Goal: Information Seeking & Learning: Learn about a topic

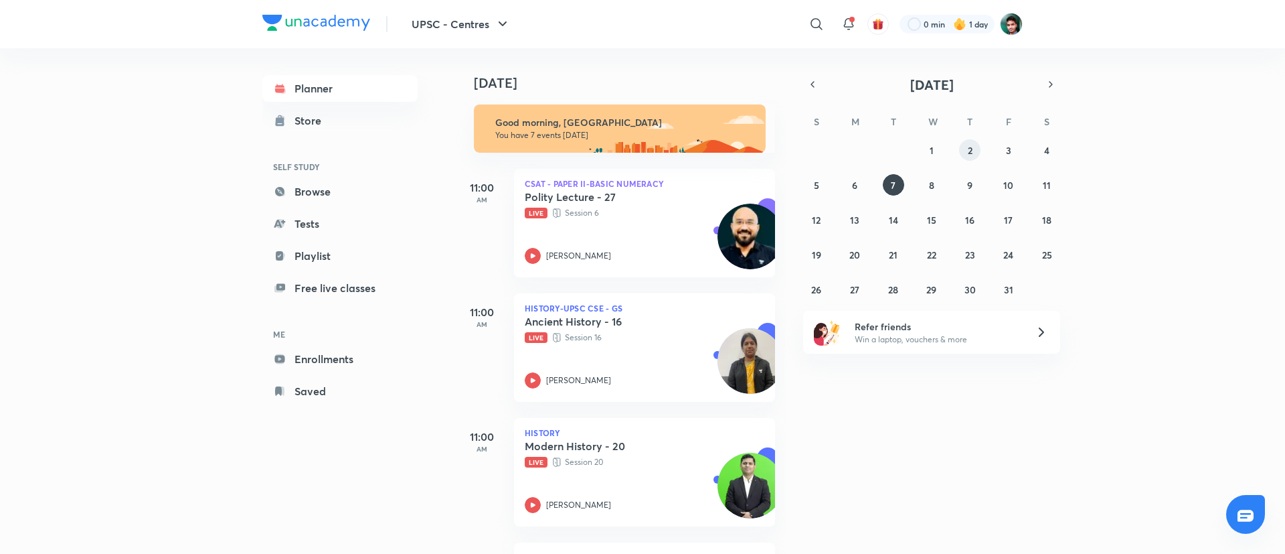
click at [970, 155] on abbr "2" at bounding box center [970, 150] width 5 height 13
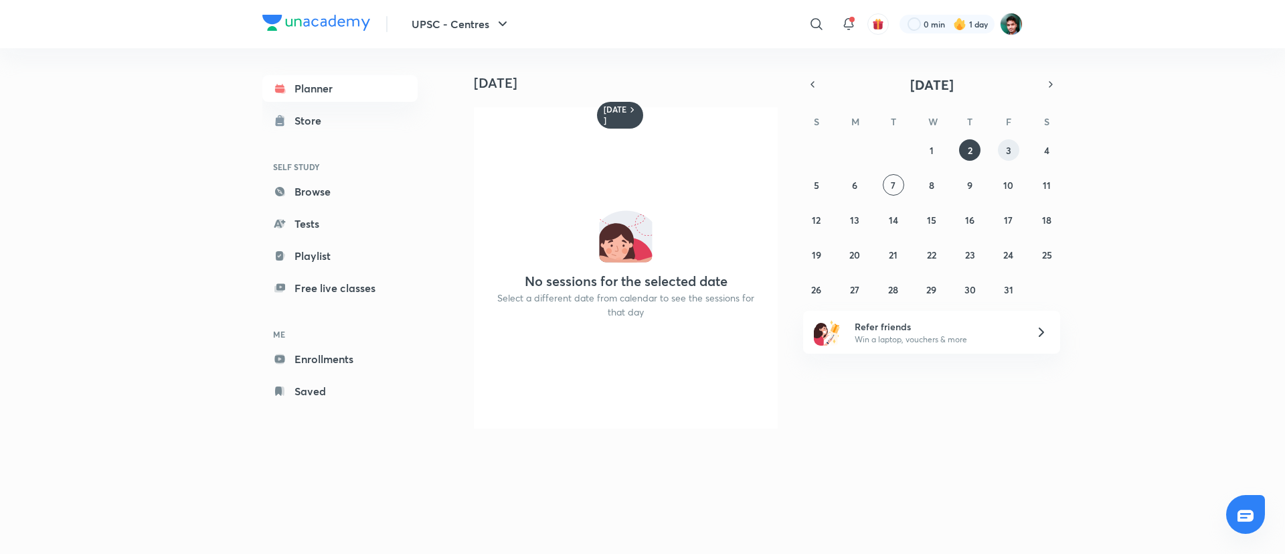
click at [1003, 151] on button "3" at bounding box center [1008, 149] width 21 height 21
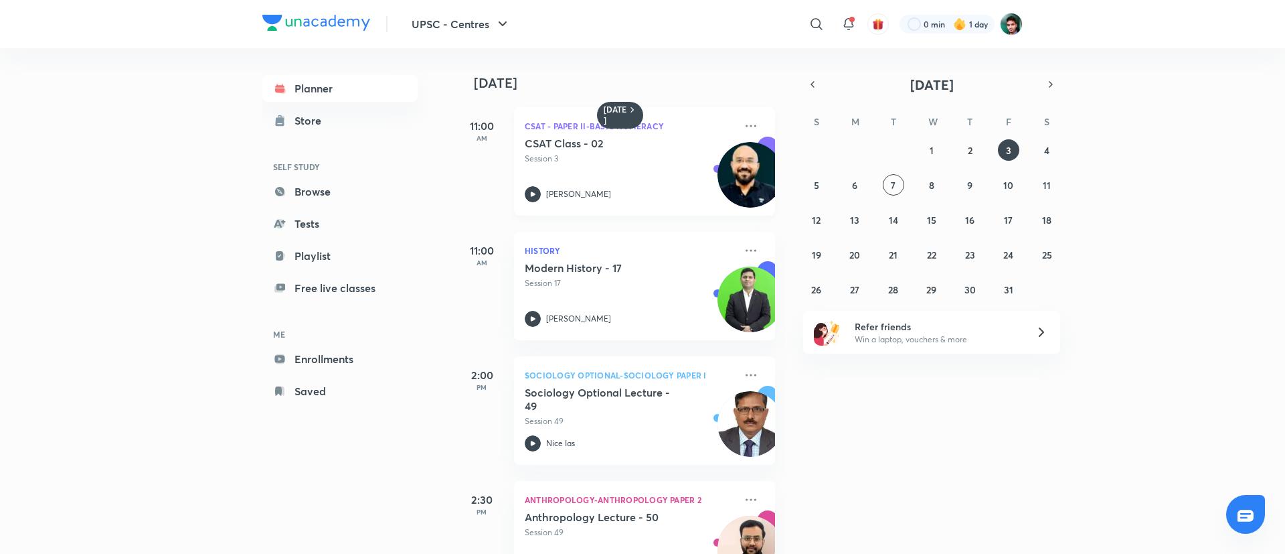
click at [537, 193] on icon at bounding box center [533, 194] width 16 height 16
click at [1052, 155] on button "4" at bounding box center [1046, 149] width 21 height 21
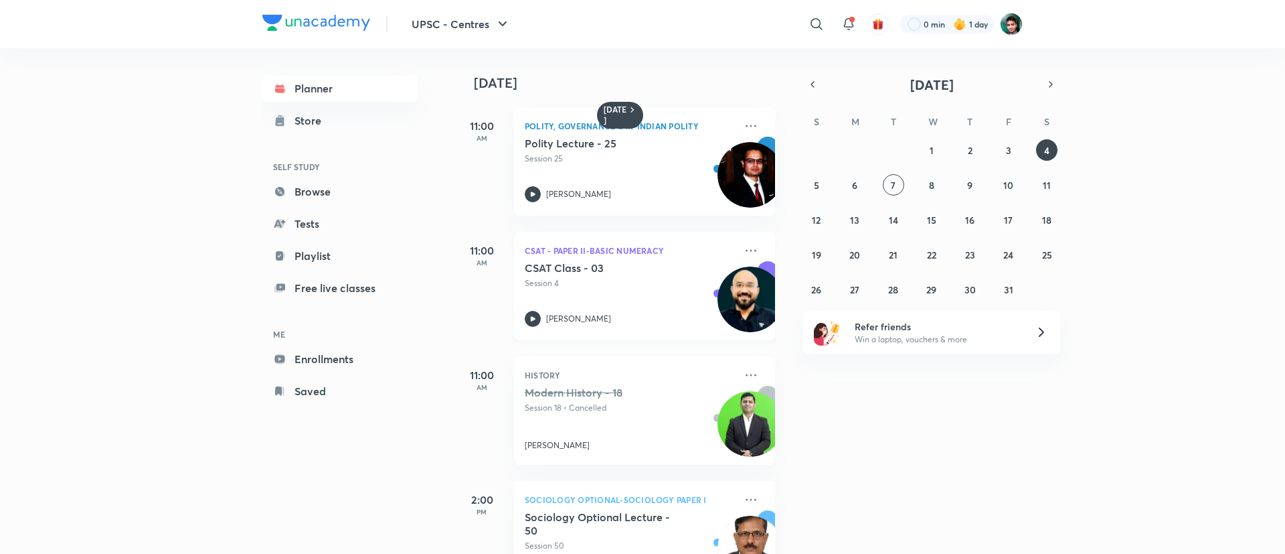
click at [525, 312] on div at bounding box center [533, 319] width 16 height 16
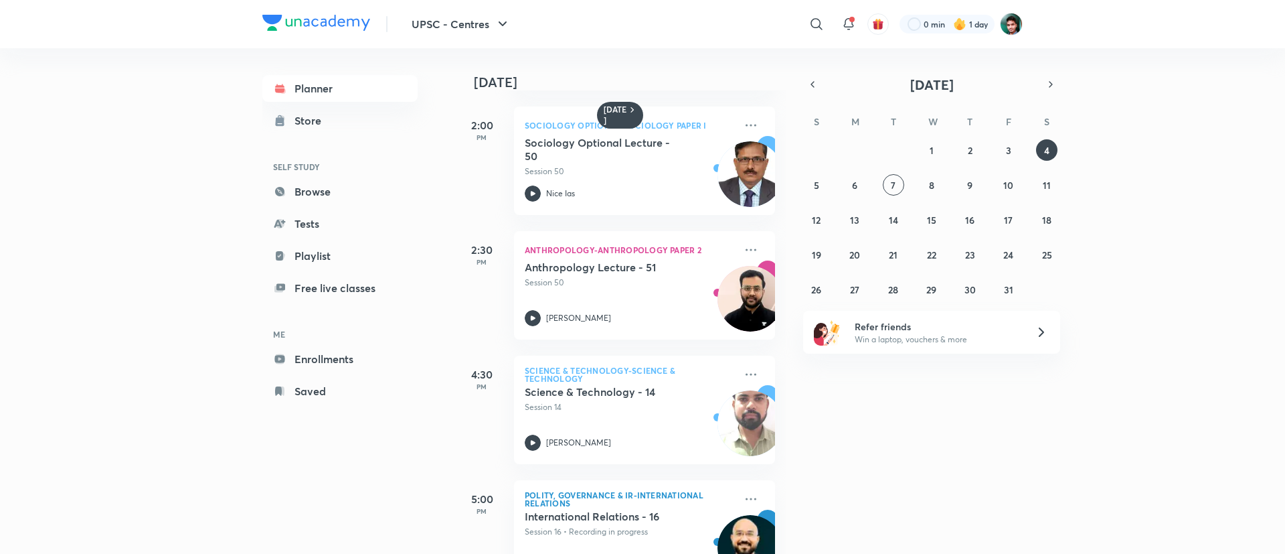
scroll to position [435, 0]
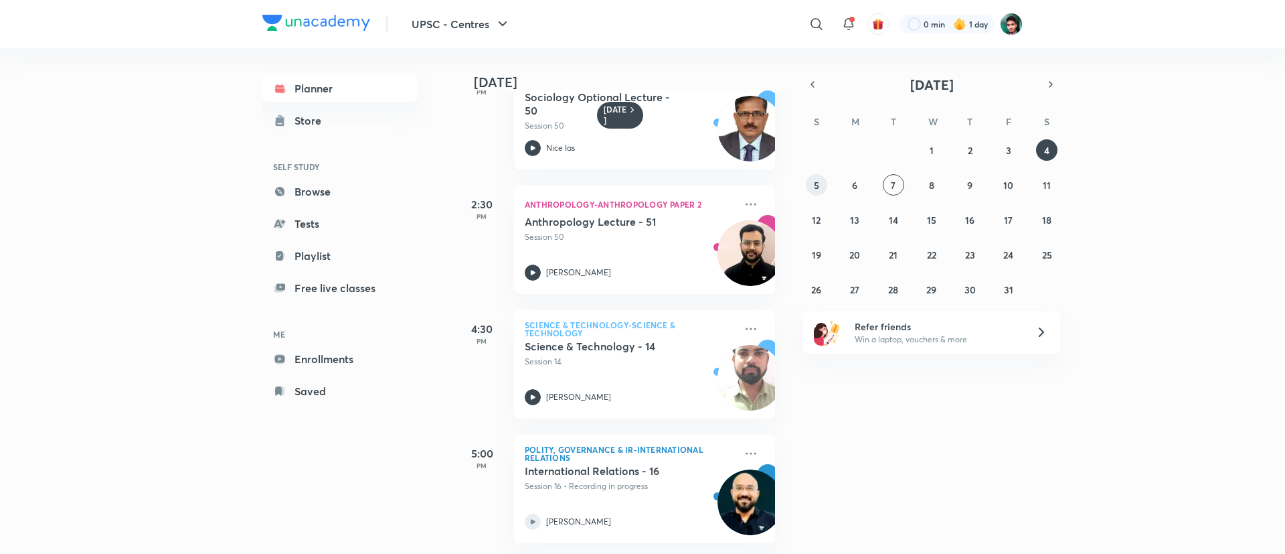
click at [817, 185] on abbr "5" at bounding box center [816, 185] width 5 height 13
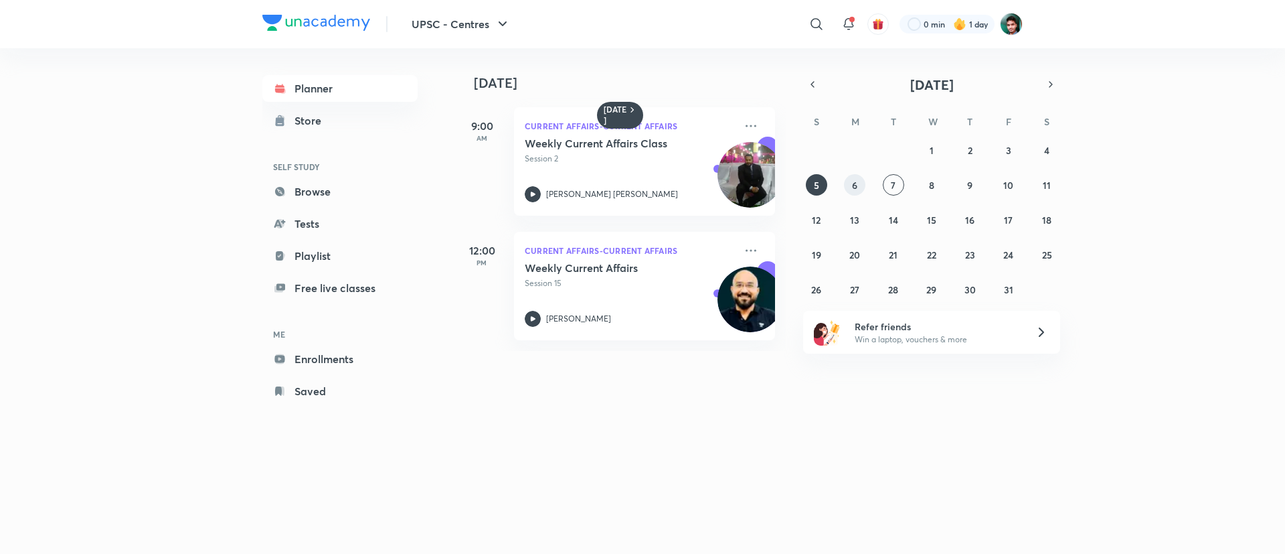
click at [857, 181] on abbr "6" at bounding box center [854, 185] width 5 height 13
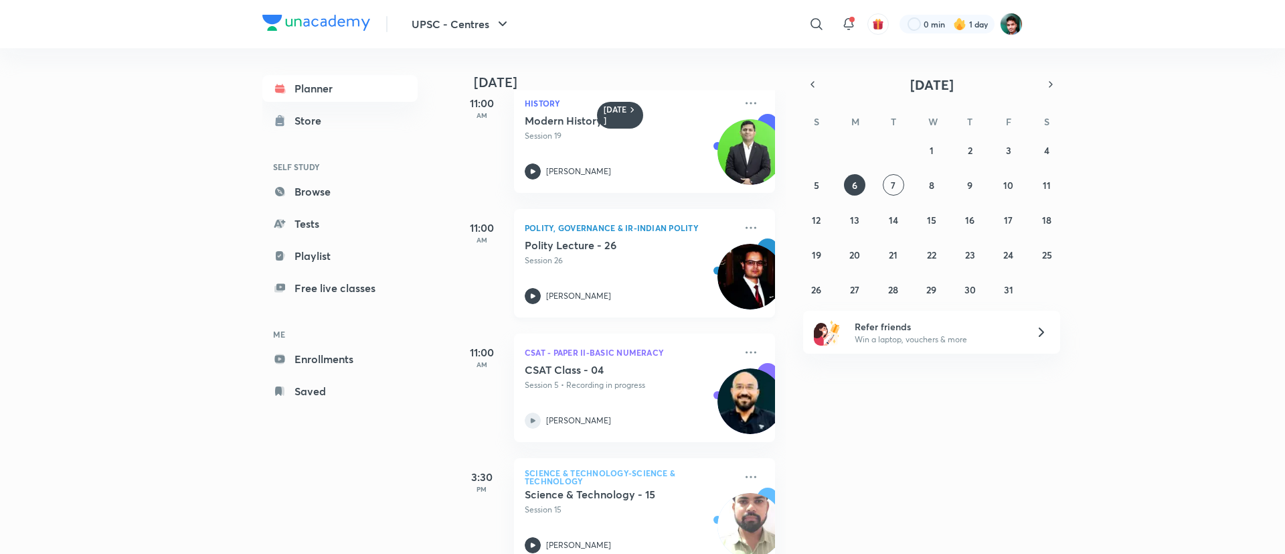
scroll to position [0, 0]
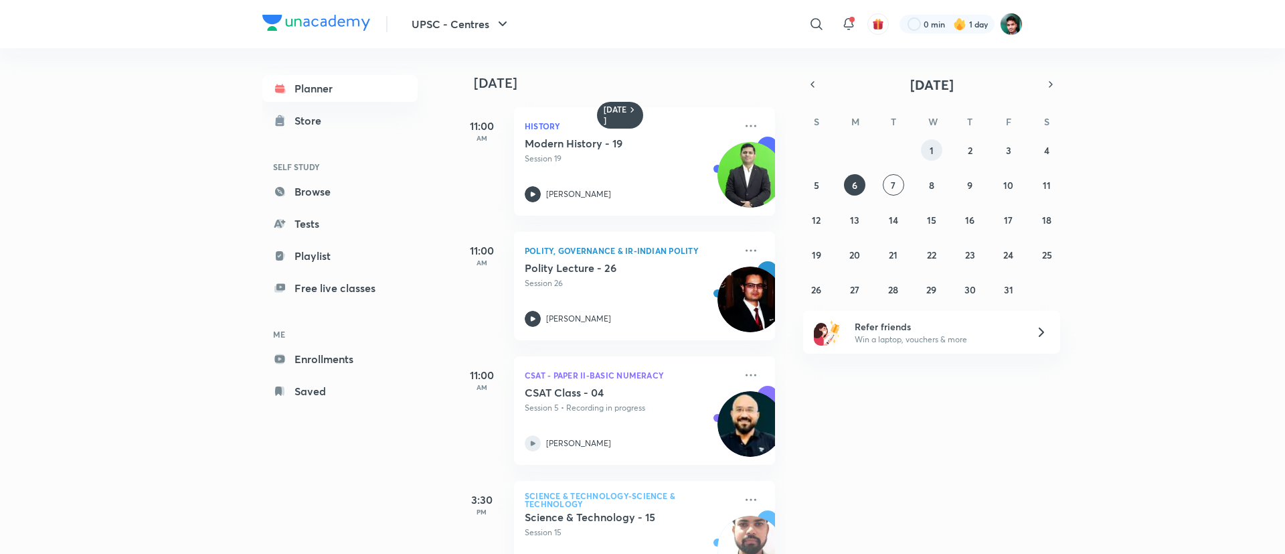
click at [930, 151] on abbr "1" at bounding box center [932, 150] width 4 height 13
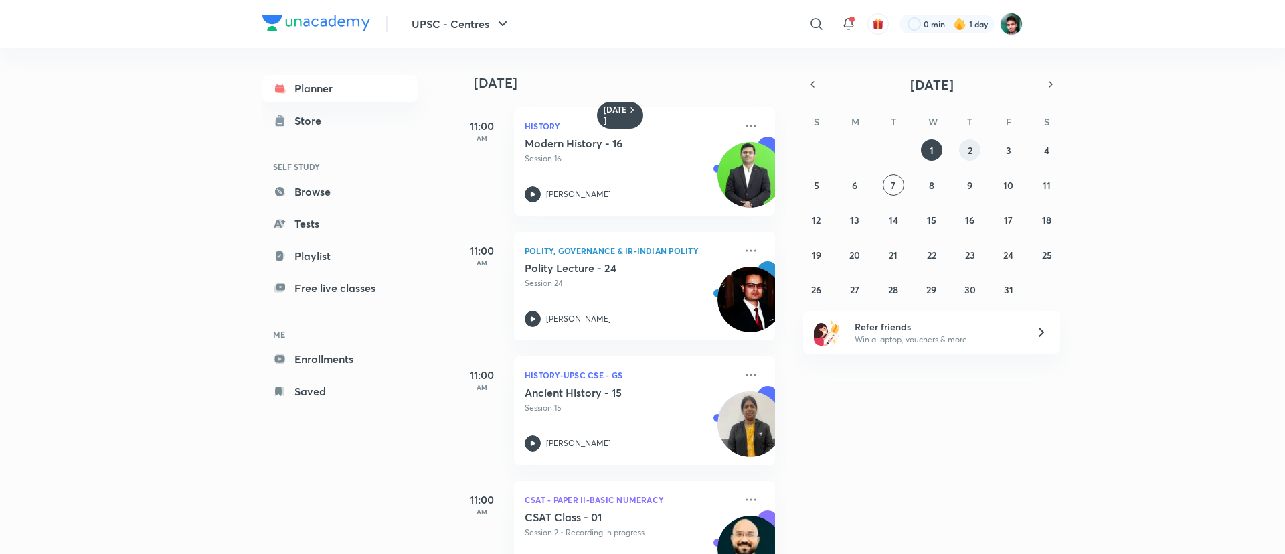
click at [970, 151] on abbr "2" at bounding box center [970, 150] width 5 height 13
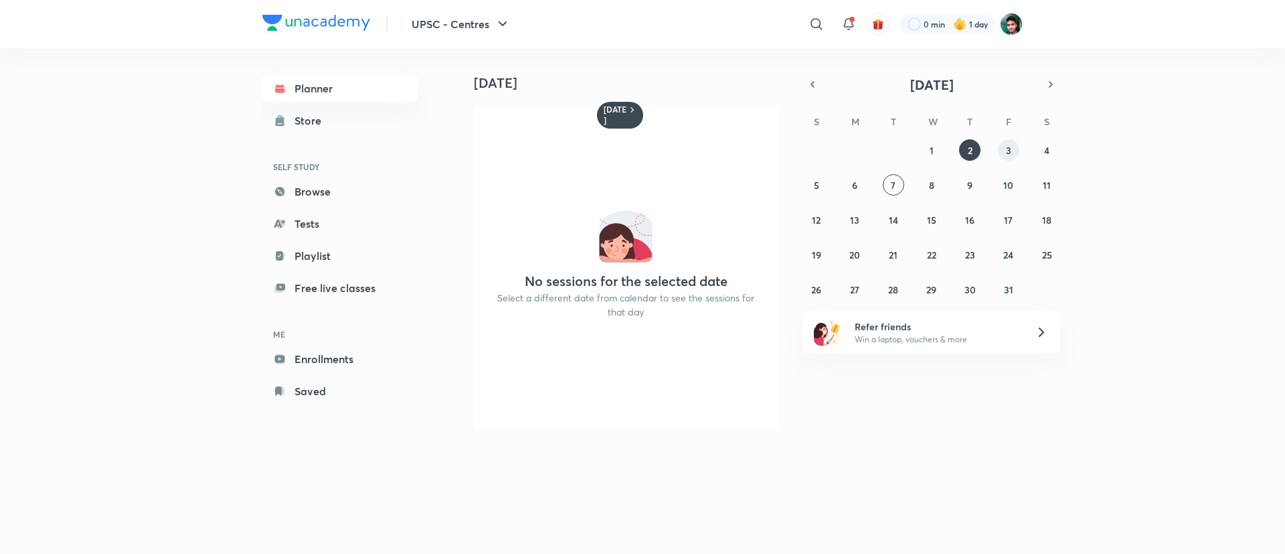
click at [1008, 155] on abbr "3" at bounding box center [1008, 150] width 5 height 13
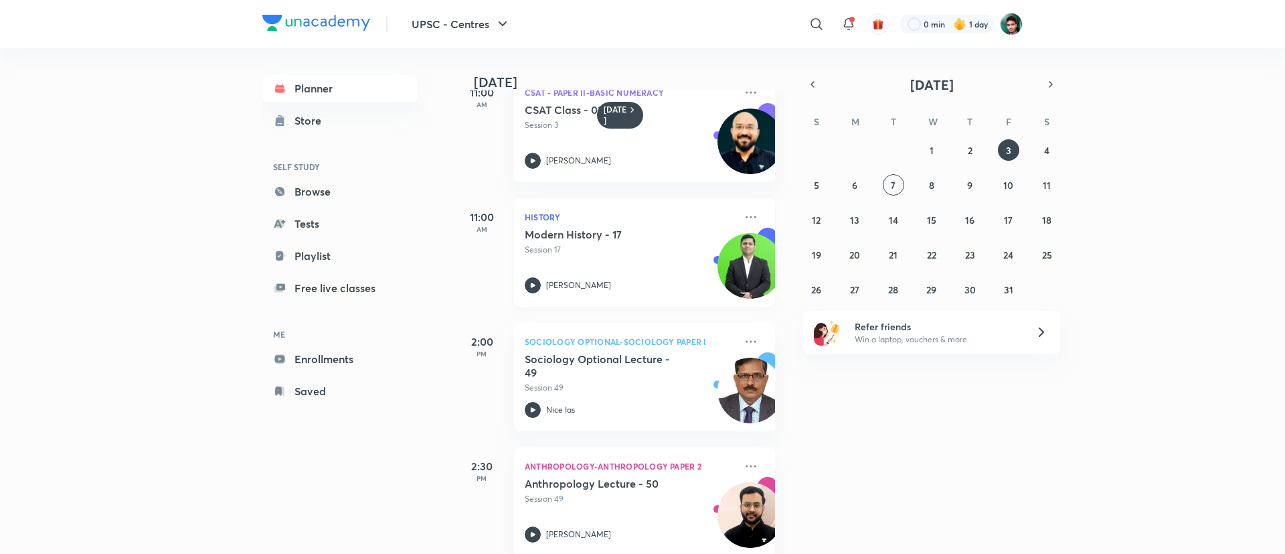
scroll to position [9, 0]
